Goal: Find specific page/section

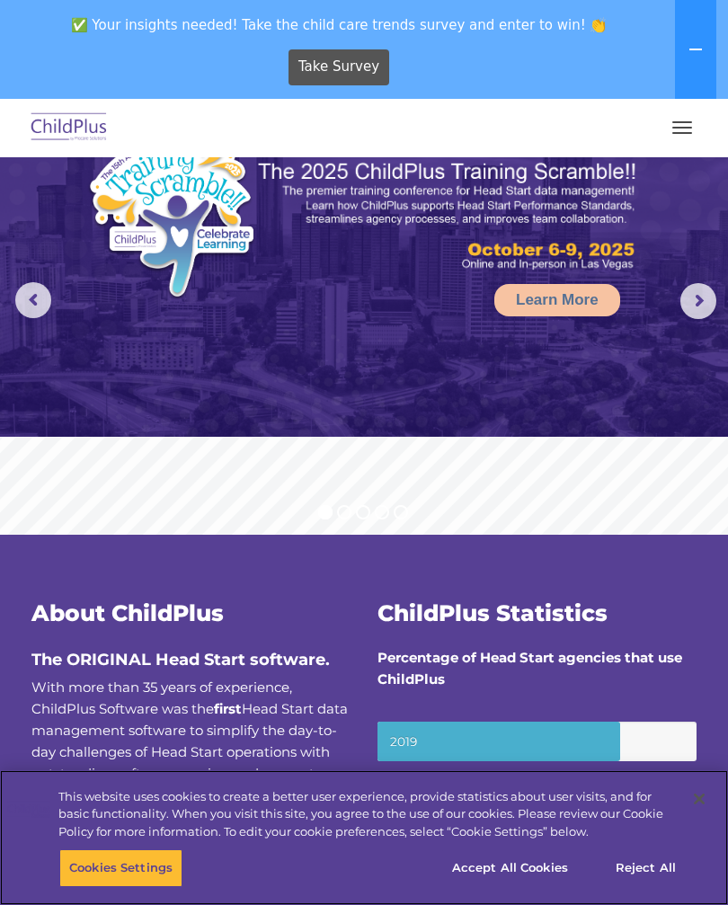
click at [500, 859] on button "Accept All Cookies" at bounding box center [510, 868] width 136 height 38
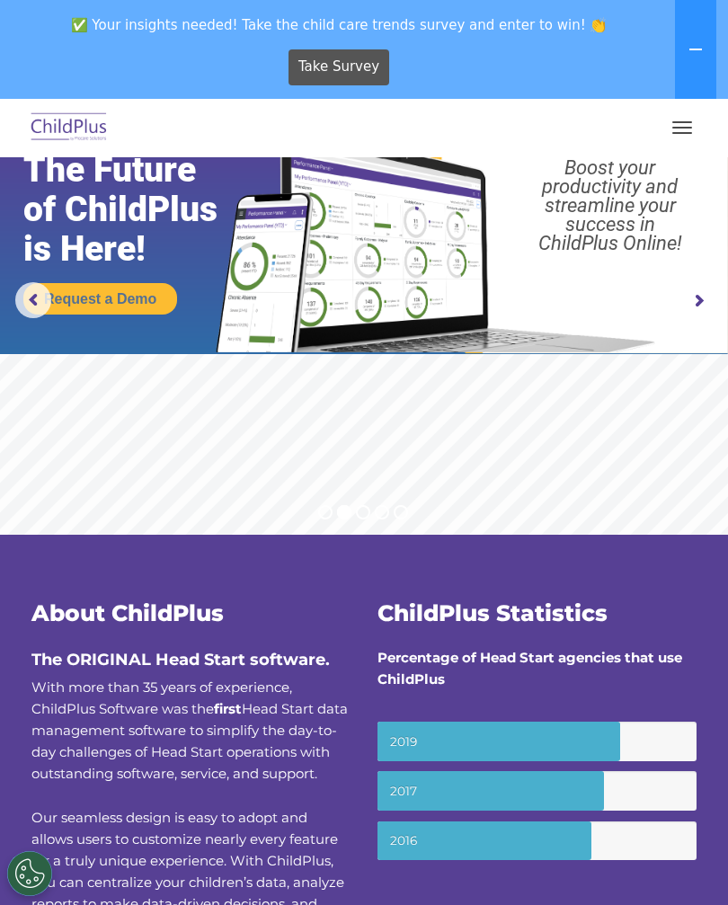
click at [694, 59] on button at bounding box center [695, 49] width 41 height 99
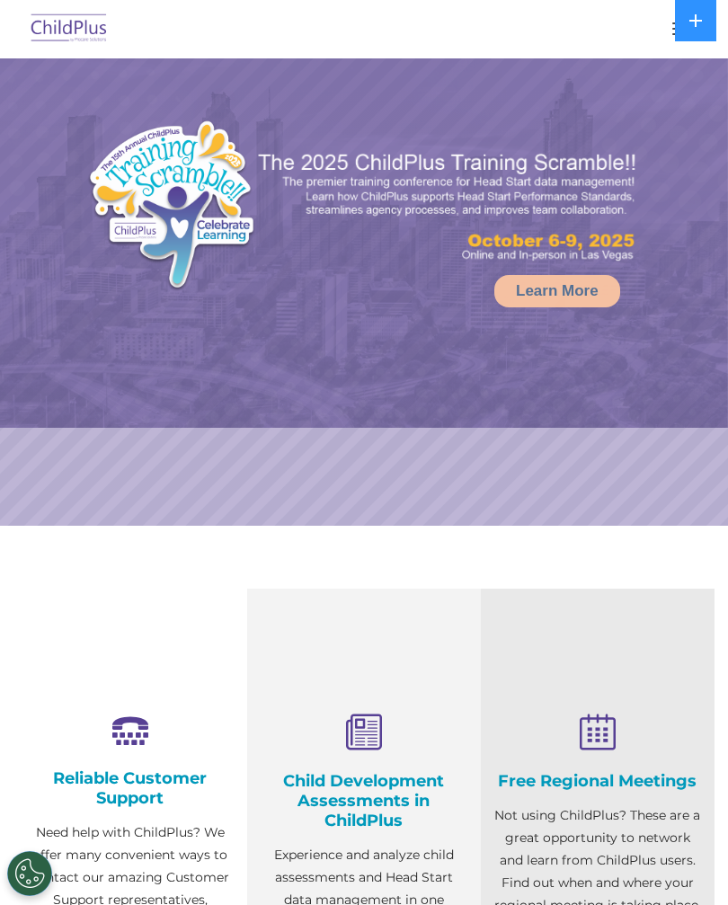
select select "MEDIUM"
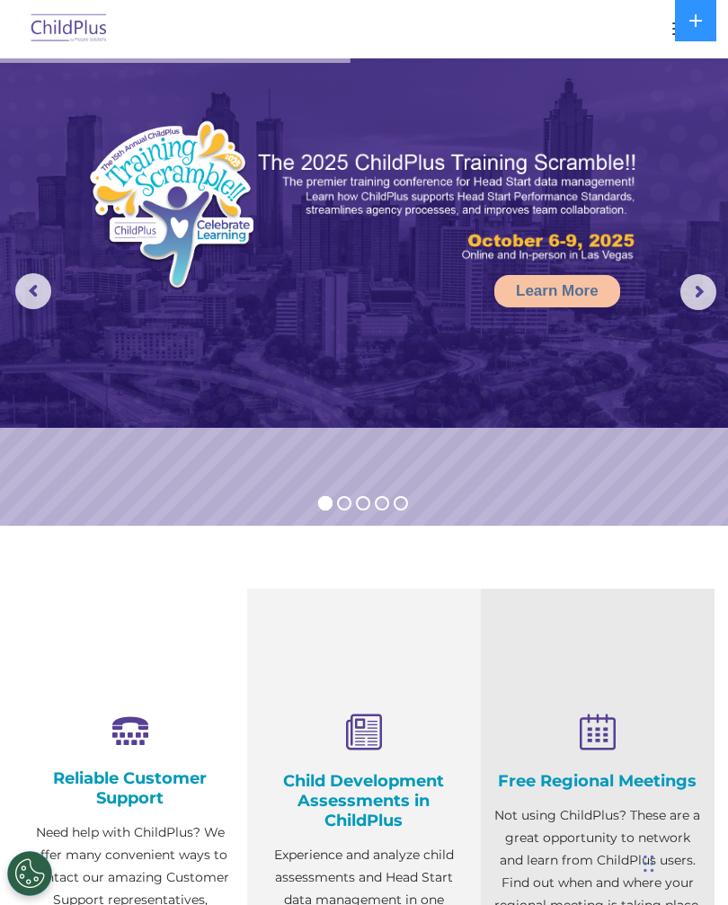
click at [91, 37] on img at bounding box center [69, 29] width 84 height 42
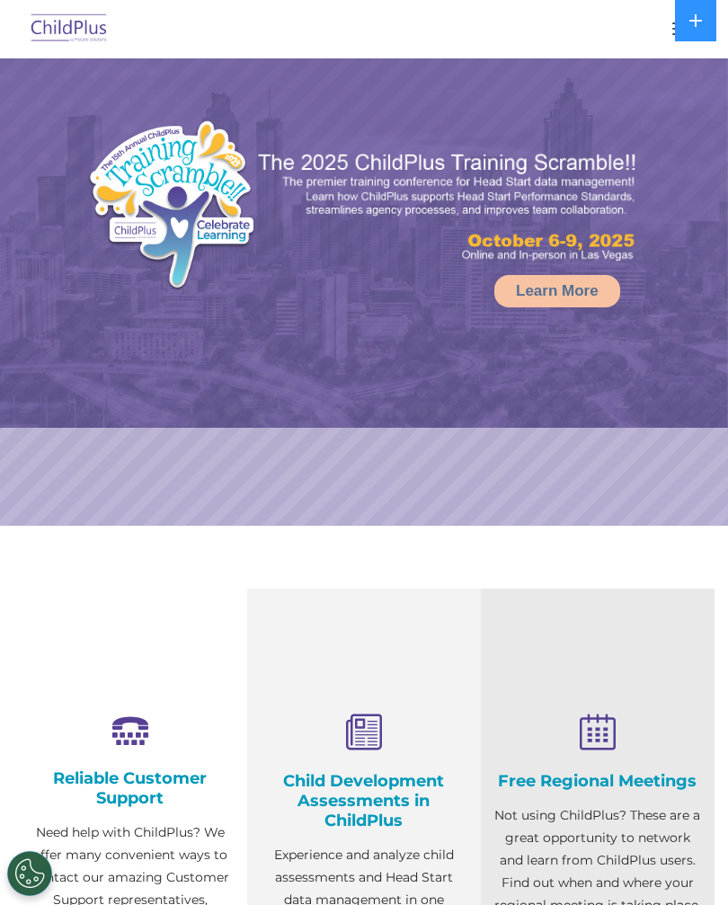
select select "MEDIUM"
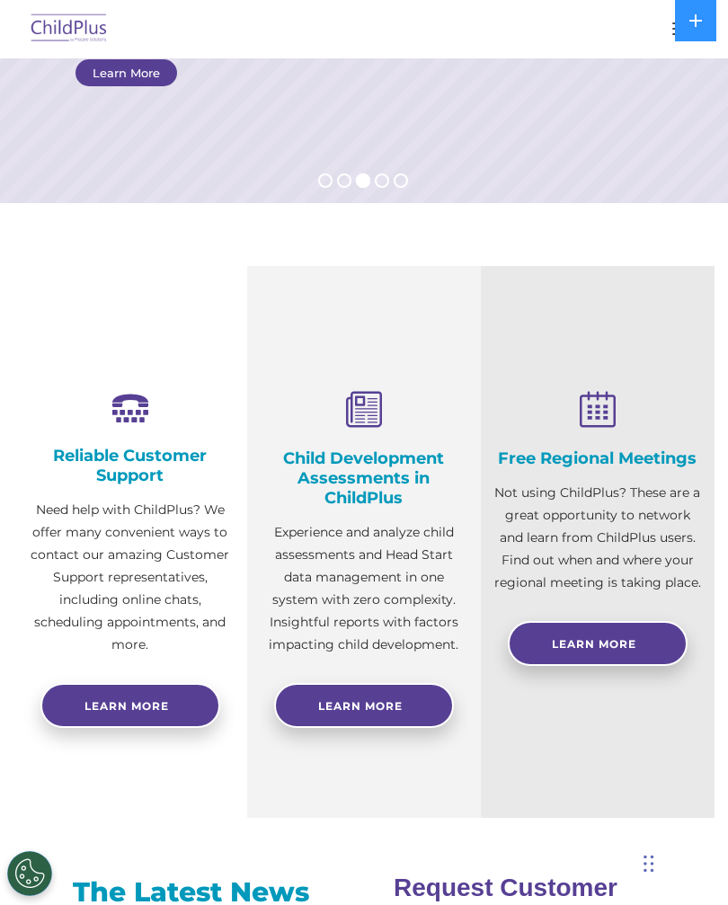
scroll to position [322, 0]
